Goal: Task Accomplishment & Management: Use online tool/utility

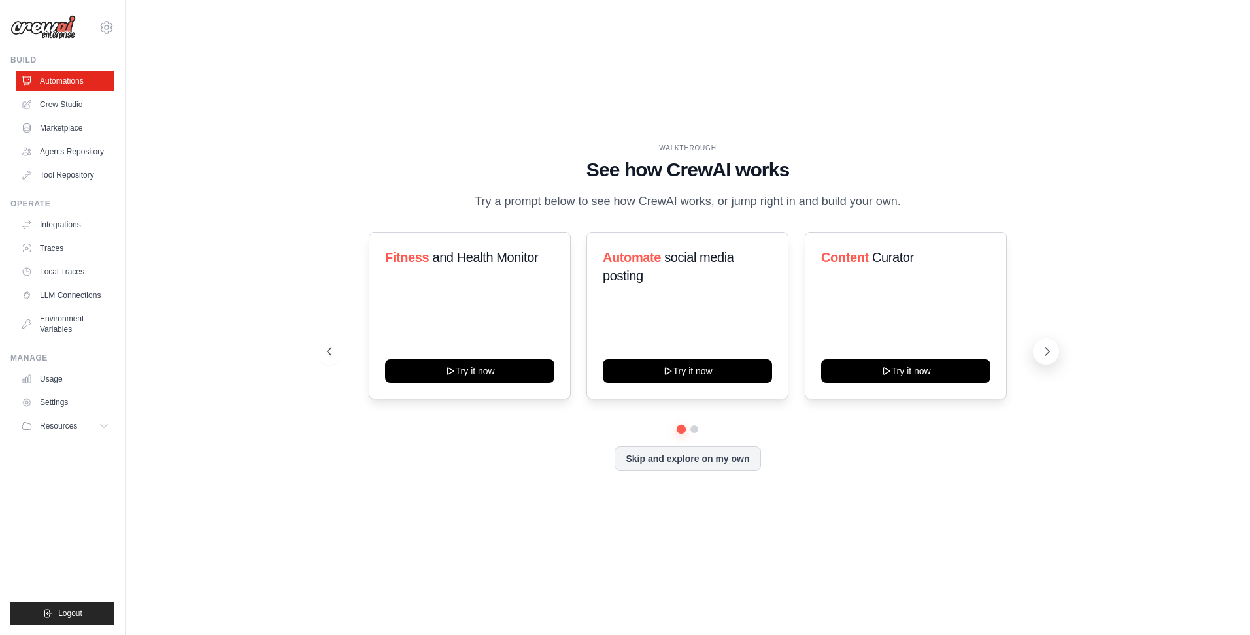
click at [1049, 354] on icon at bounding box center [1047, 351] width 13 height 13
click at [903, 331] on div "Learning and Skill Development Try it now" at bounding box center [906, 315] width 202 height 167
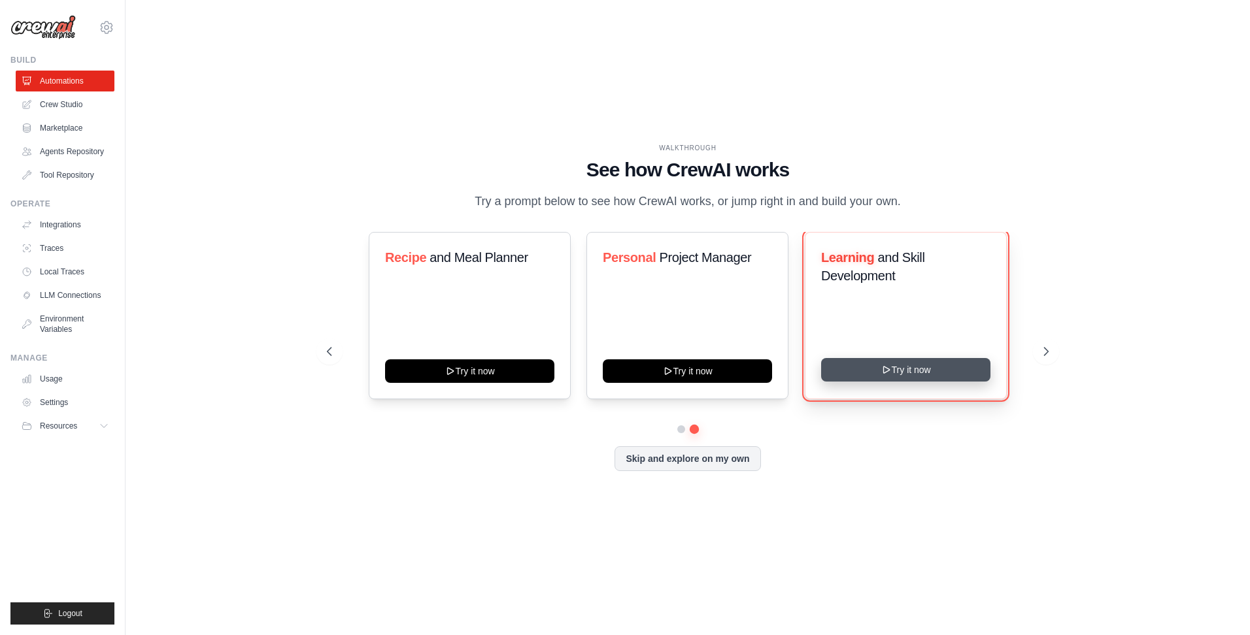
click at [915, 373] on button "Try it now" at bounding box center [905, 370] width 169 height 24
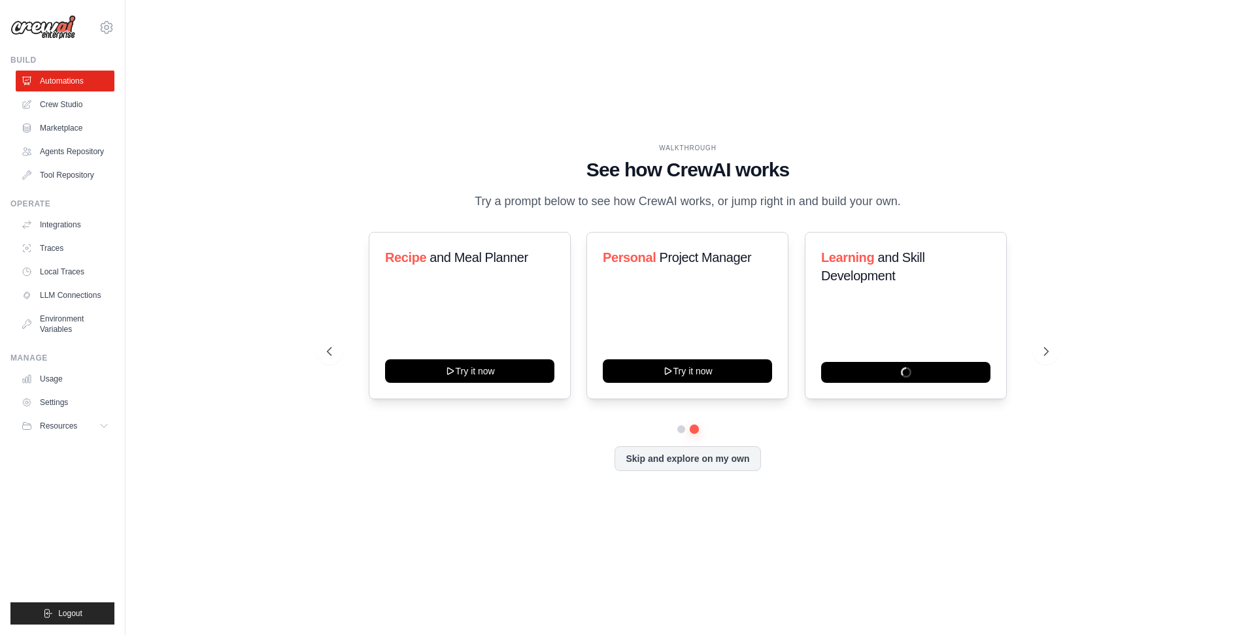
click at [187, 258] on div "WALKTHROUGH See how CrewAI works Try a prompt below to see how CrewAI works, or…" at bounding box center [687, 317] width 1083 height 609
click at [69, 95] on link "Crew Studio" at bounding box center [66, 104] width 99 height 21
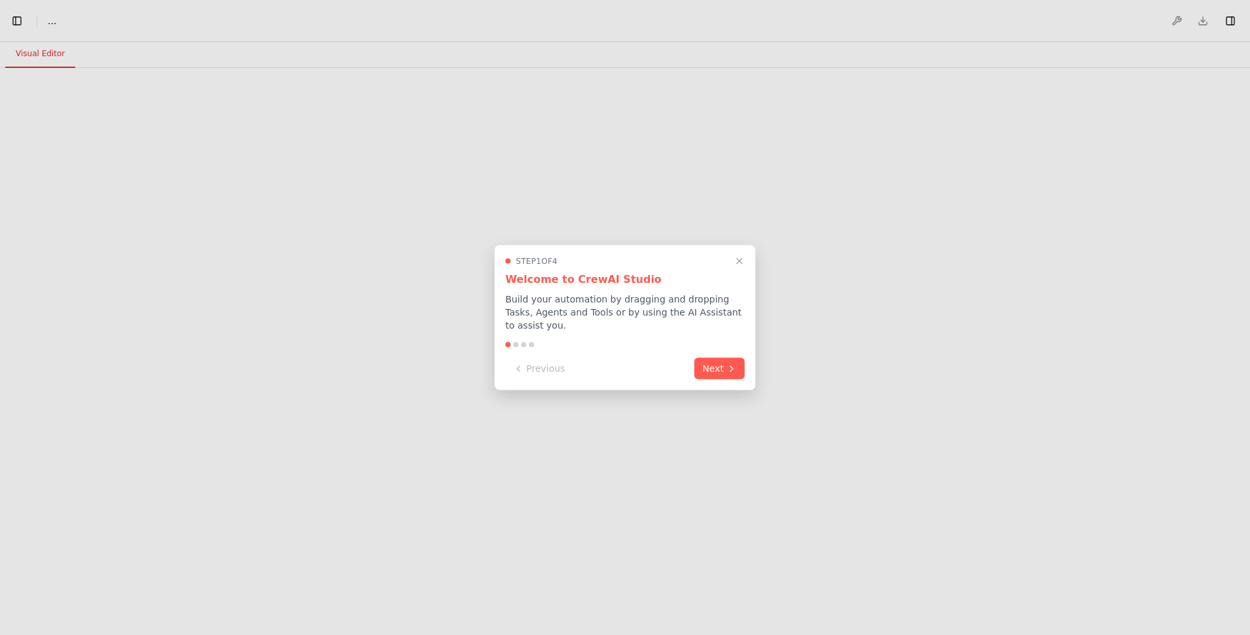
select select "****"
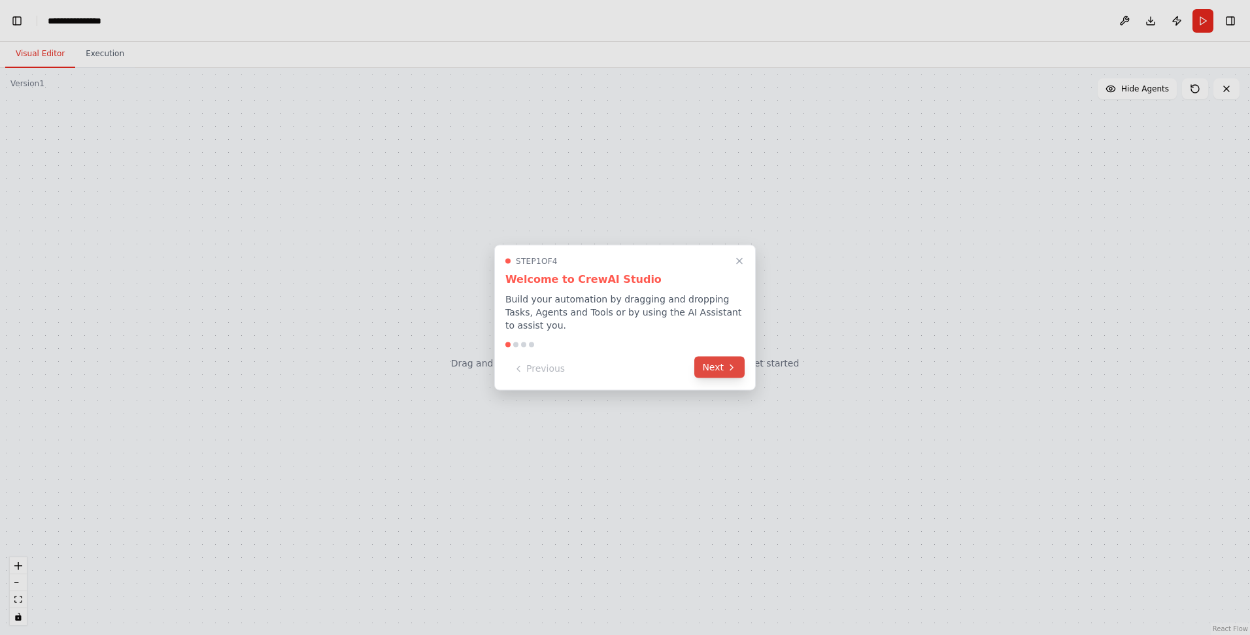
click at [733, 363] on icon at bounding box center [731, 367] width 10 height 10
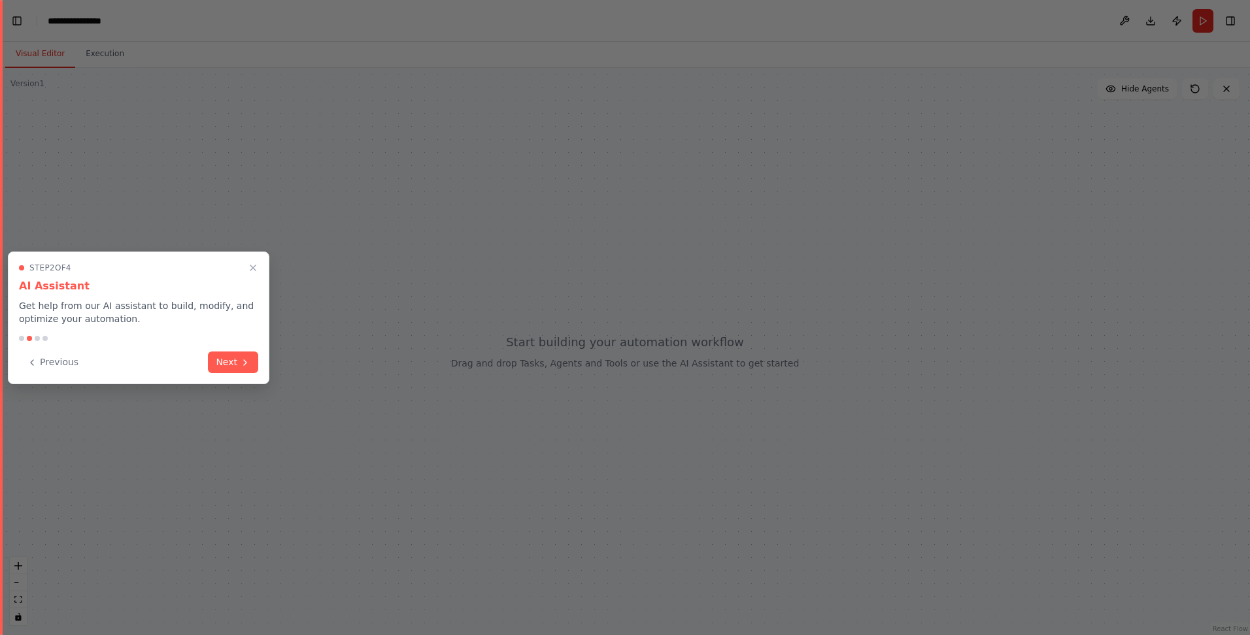
scroll to position [1355, 0]
click at [220, 364] on button "Next" at bounding box center [233, 361] width 50 height 22
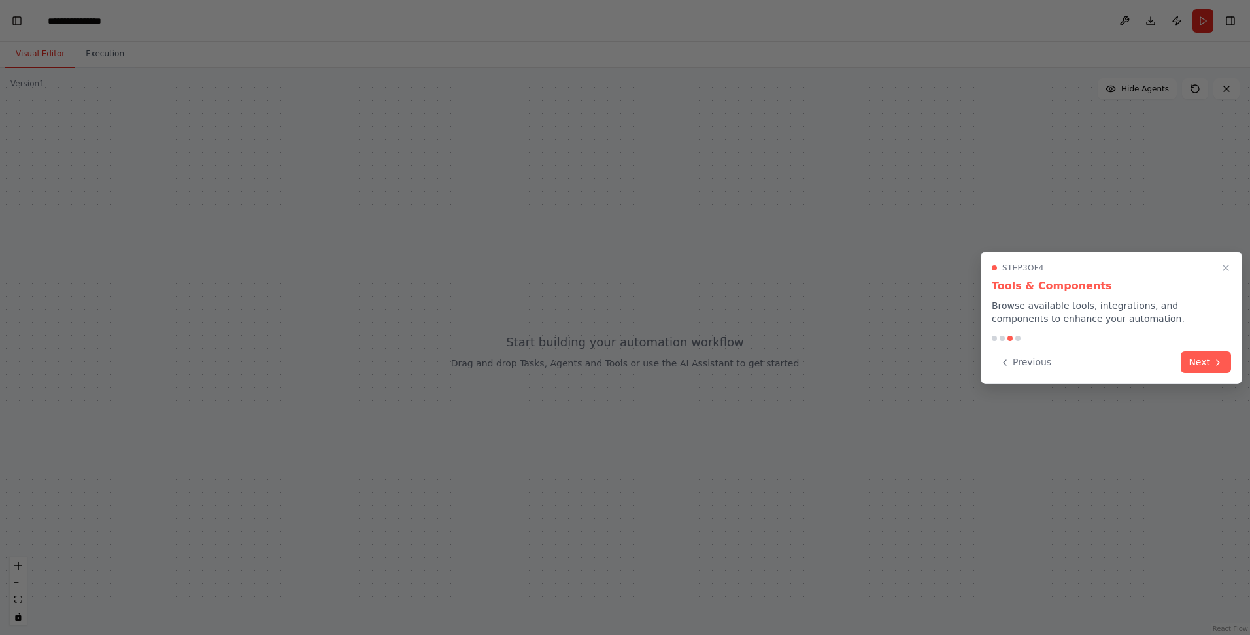
scroll to position [3056, 0]
click at [1185, 371] on button "Next" at bounding box center [1206, 361] width 50 height 22
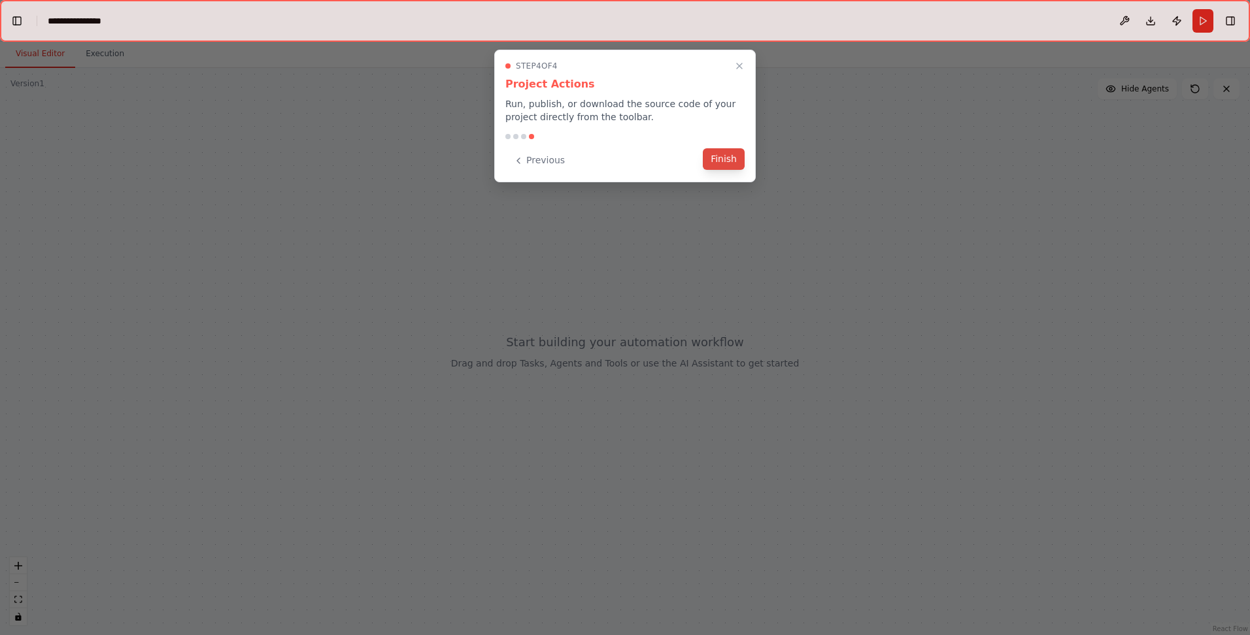
click at [726, 162] on button "Finish" at bounding box center [724, 159] width 42 height 22
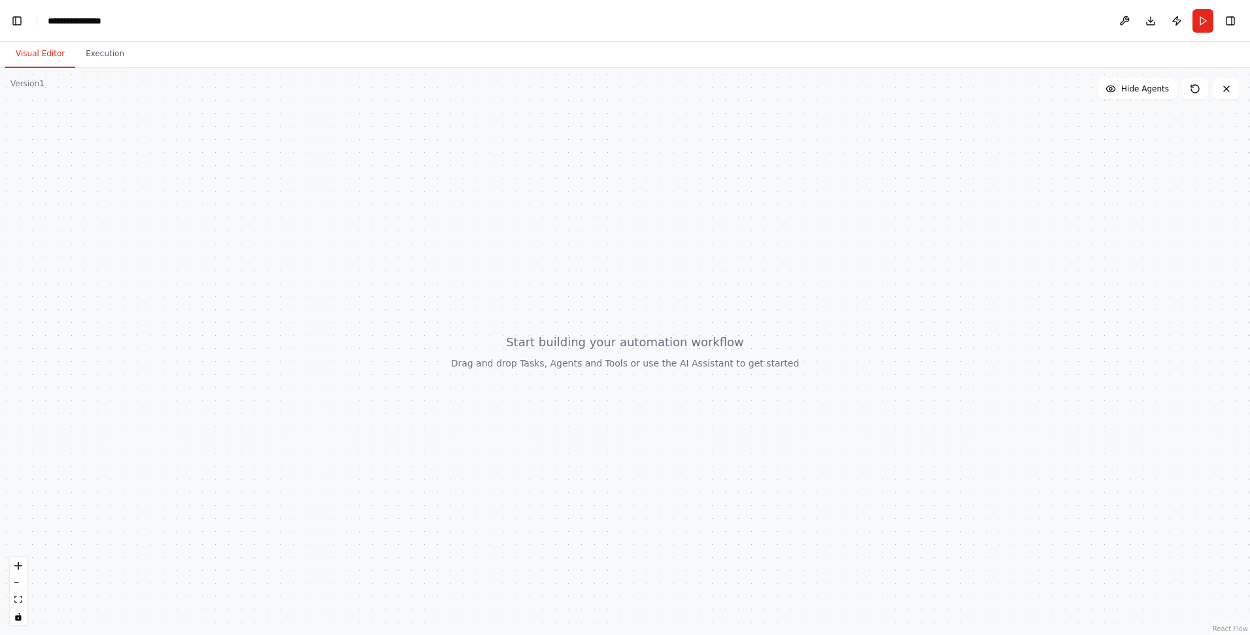
scroll to position [3120, 0]
click at [635, 358] on div at bounding box center [625, 351] width 1250 height 567
click at [1231, 84] on icon at bounding box center [1226, 89] width 10 height 10
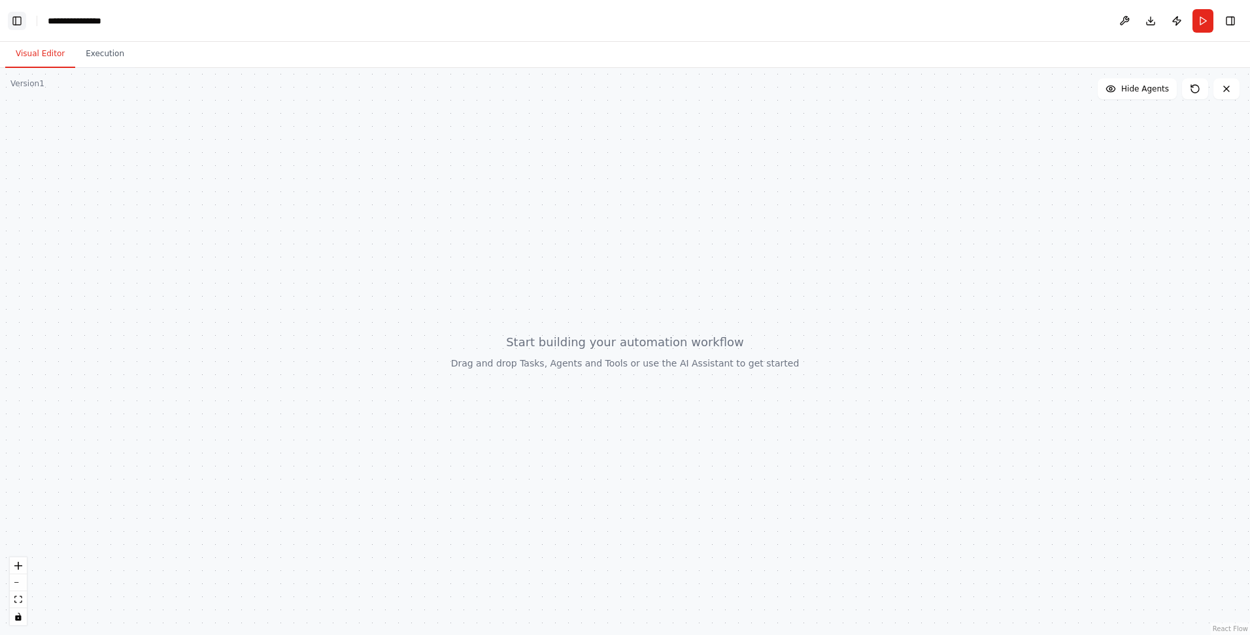
click at [22, 20] on button "Toggle Left Sidebar" at bounding box center [17, 21] width 18 height 18
click at [1221, 86] on icon at bounding box center [1226, 89] width 10 height 10
click at [1226, 92] on icon at bounding box center [1226, 89] width 10 height 10
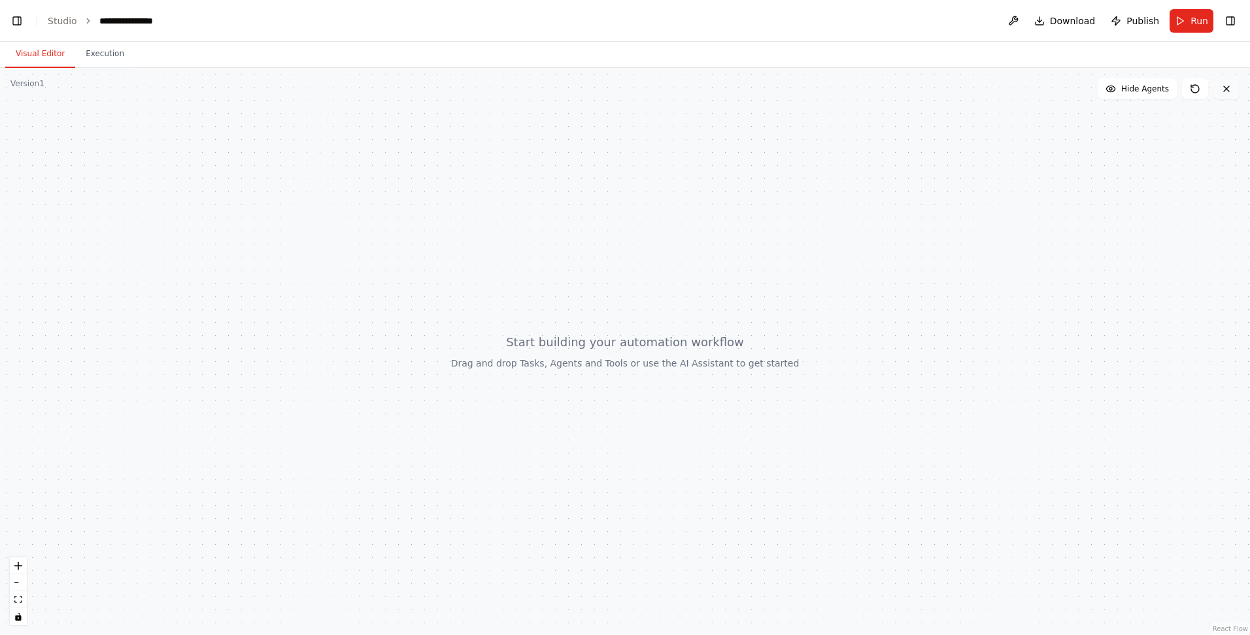
click at [1226, 92] on icon at bounding box center [1226, 89] width 10 height 10
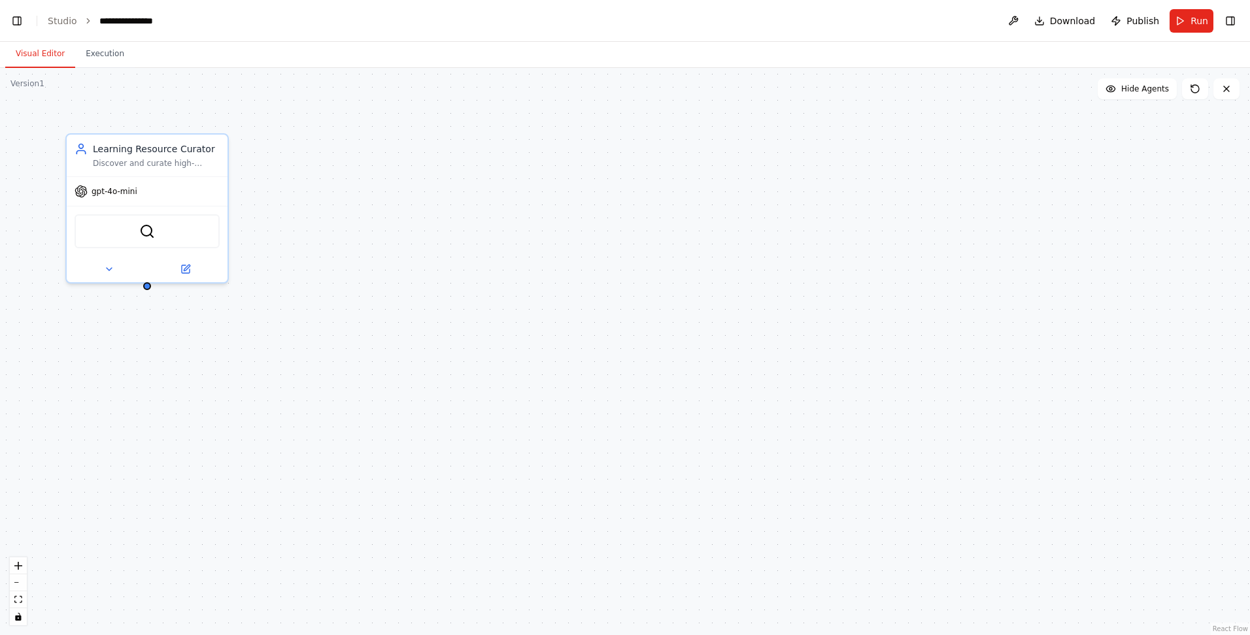
scroll to position [4840, 0]
click at [2, 0] on button "Toggle Sidebar" at bounding box center [0, 317] width 10 height 635
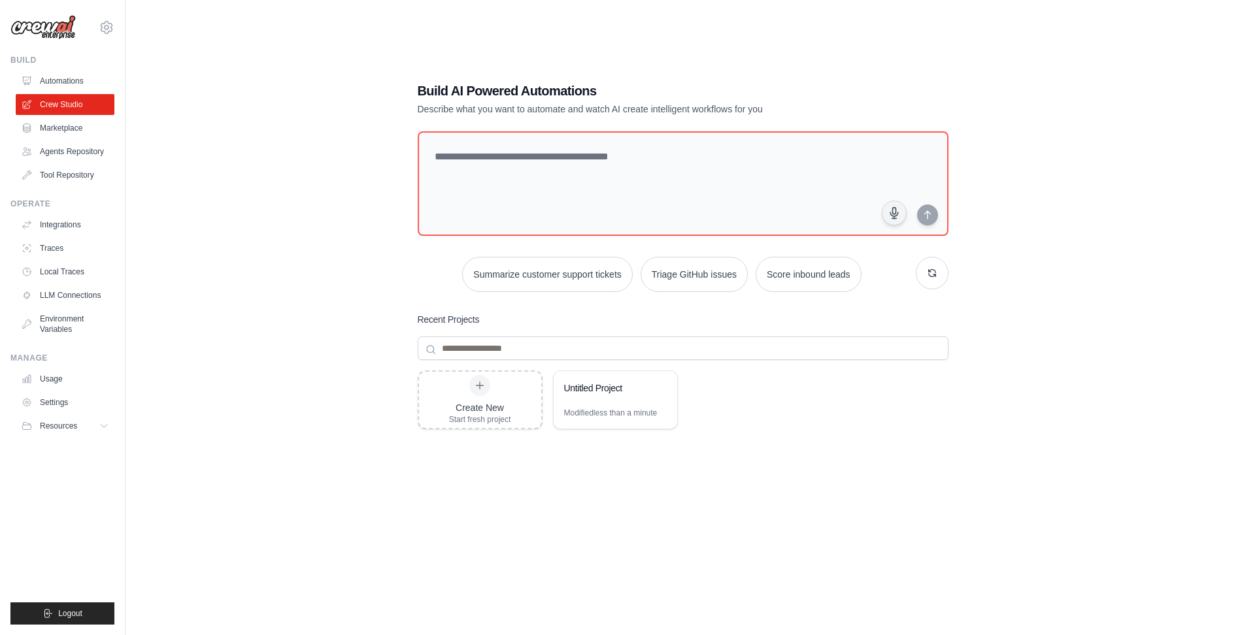
click at [311, 254] on div "Build AI Powered Automations Describe what you want to automate and watch AI cr…" at bounding box center [682, 330] width 1073 height 635
